Goal: Complete application form

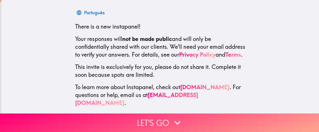
scroll to position [90, 0]
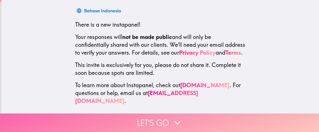
click at [161, 122] on button "Let's go" at bounding box center [159, 123] width 319 height 19
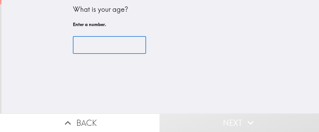
click at [102, 47] on input "number" at bounding box center [109, 44] width 73 height 17
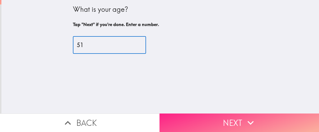
type input "51"
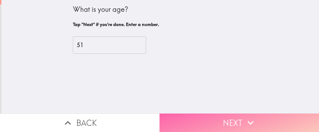
click at [232, 122] on button "Next" at bounding box center [240, 123] width 160 height 19
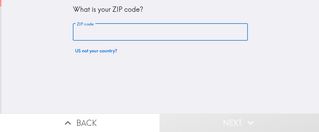
click at [123, 31] on input "ZIP code" at bounding box center [160, 32] width 175 height 17
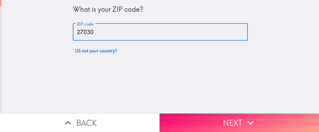
type input "27030"
click at [194, 68] on div "What is your ZIP code? ZIP code 27030 ZIP code US not your country?" at bounding box center [160, 57] width 318 height 114
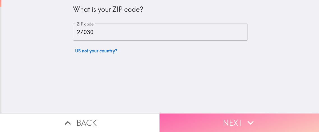
click at [227, 120] on button "Next" at bounding box center [240, 123] width 160 height 19
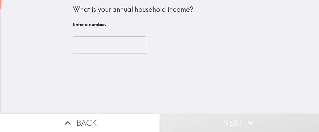
click at [118, 47] on input "number" at bounding box center [109, 44] width 73 height 17
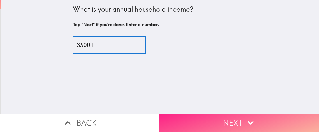
type input "35001"
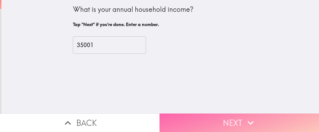
click at [230, 118] on button "Next" at bounding box center [240, 123] width 160 height 19
